Goal: Task Accomplishment & Management: Use online tool/utility

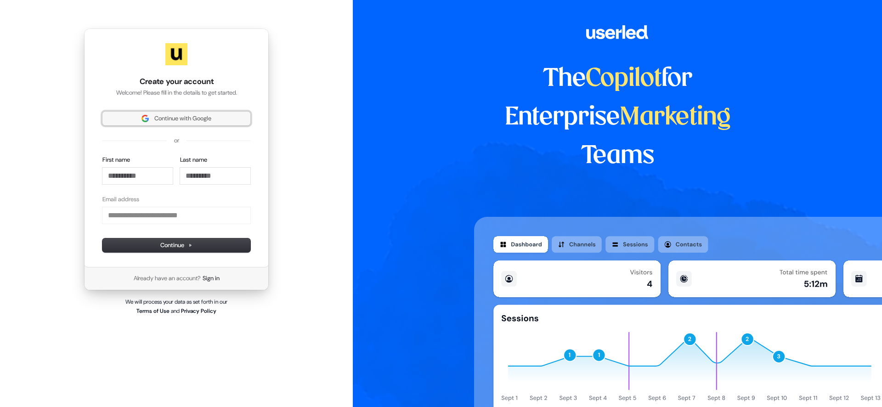
click at [176, 119] on span "Continue with Google" at bounding box center [182, 118] width 57 height 8
type input "**********"
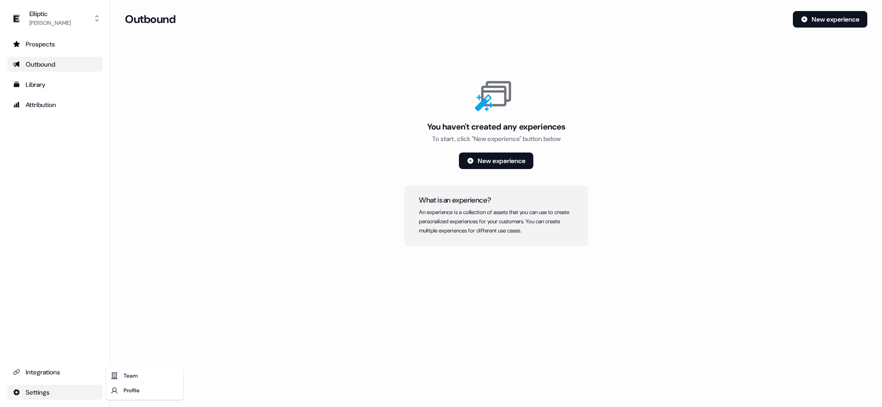
click at [53, 392] on html "For the best experience switch devices to a bigger screen. Go to Userled.io Ell…" at bounding box center [441, 203] width 882 height 407
click at [137, 377] on div "Team" at bounding box center [145, 376] width 74 height 15
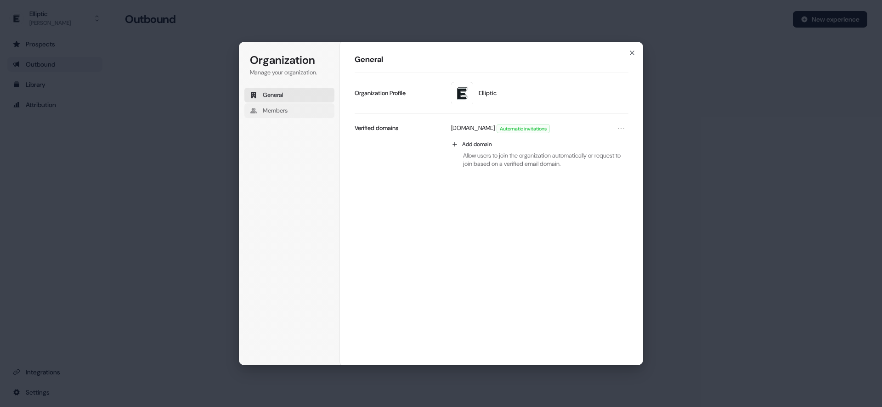
click at [288, 113] on span "Members" at bounding box center [275, 111] width 25 height 8
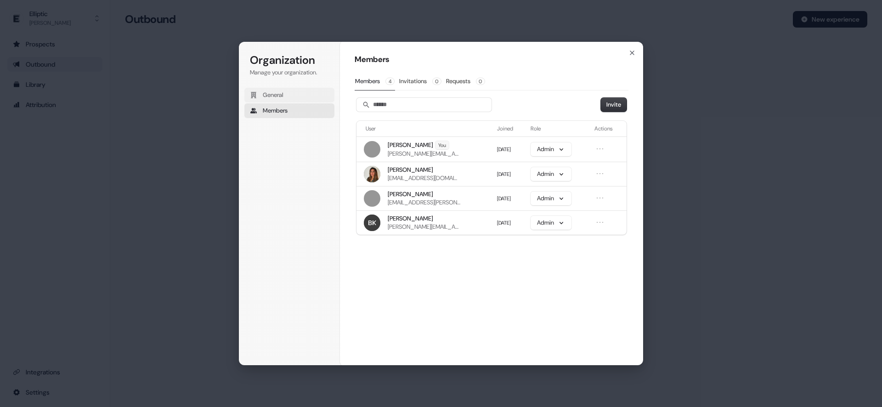
click at [274, 96] on span "General" at bounding box center [273, 95] width 21 height 8
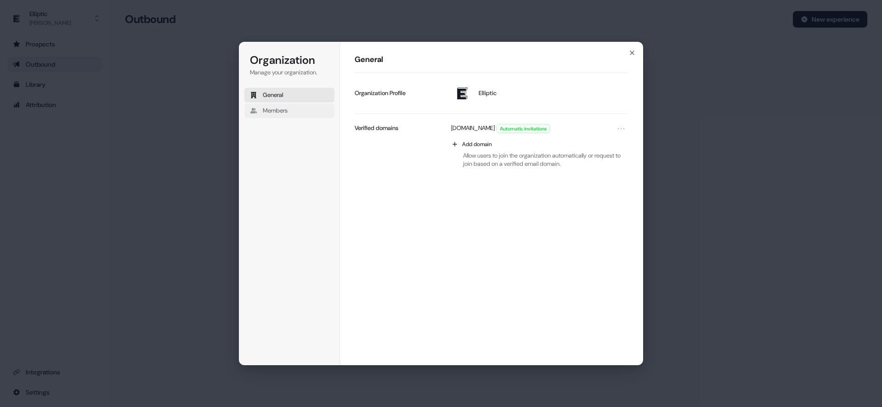
click at [275, 111] on span "Members" at bounding box center [275, 111] width 25 height 8
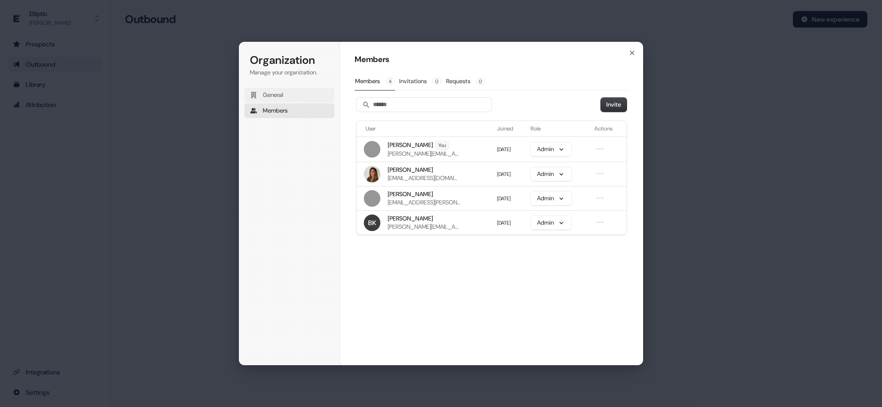
click at [271, 92] on span "General" at bounding box center [273, 95] width 21 height 8
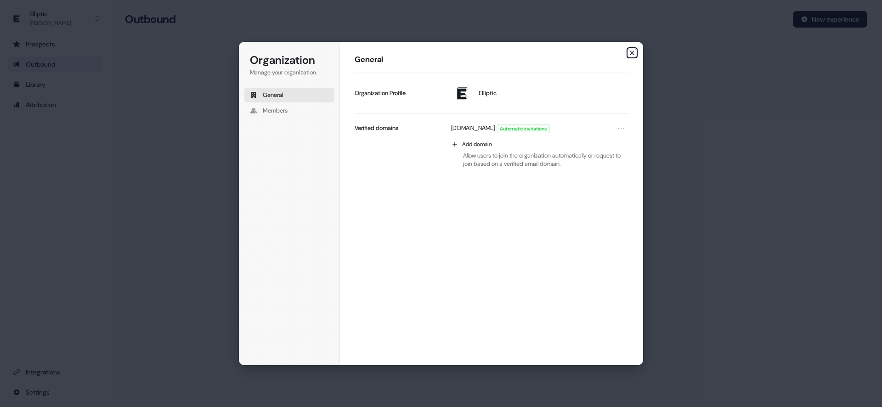
click at [634, 53] on icon "button" at bounding box center [632, 52] width 7 height 7
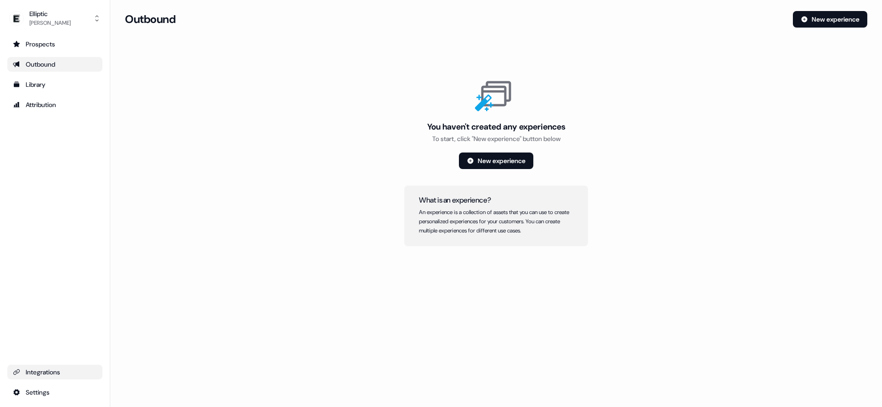
click at [43, 373] on div "Integrations" at bounding box center [55, 372] width 84 height 9
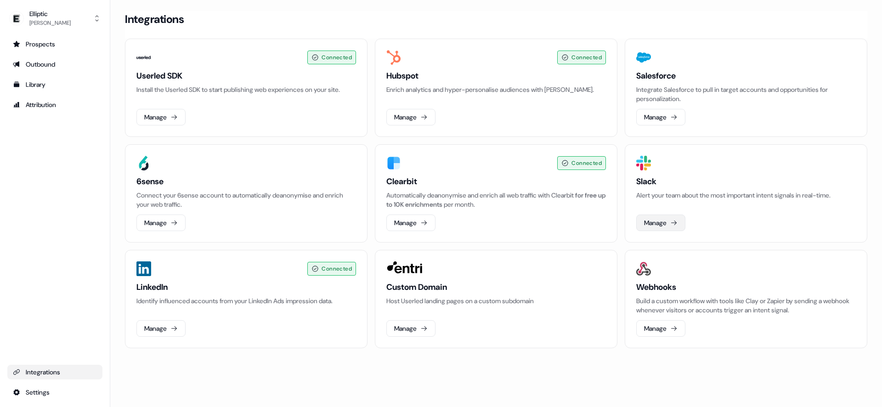
click at [669, 227] on button "Manage" at bounding box center [661, 223] width 49 height 17
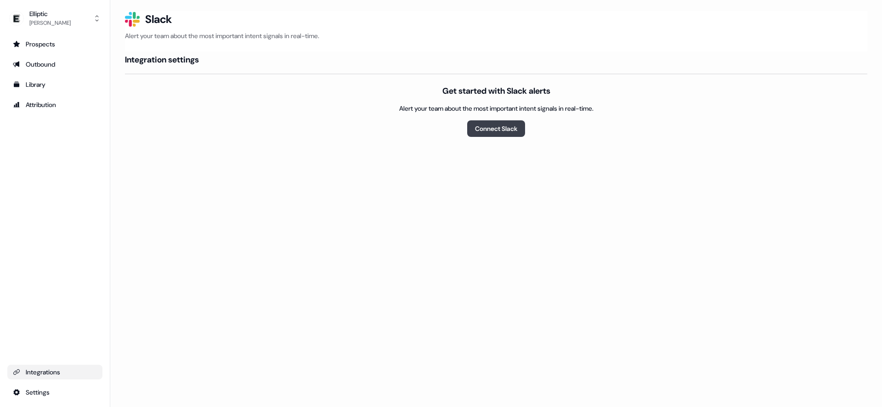
click at [501, 129] on button "Connect Slack" at bounding box center [496, 128] width 58 height 17
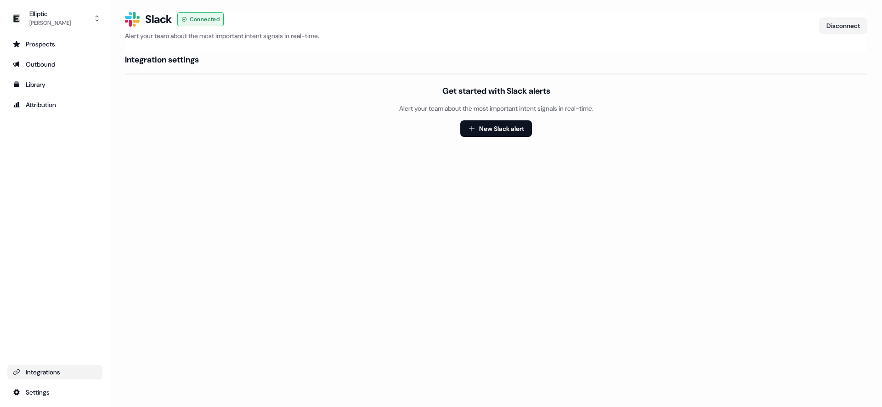
click at [56, 380] on ul "Integrations Settings" at bounding box center [54, 382] width 95 height 35
click at [57, 377] on link "Integrations" at bounding box center [54, 372] width 95 height 15
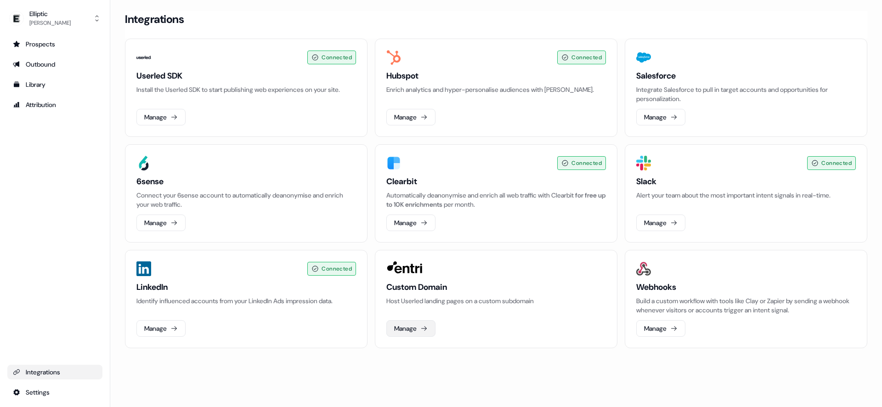
click at [410, 329] on button "Manage" at bounding box center [411, 328] width 49 height 17
